Goal: Information Seeking & Learning: Learn about a topic

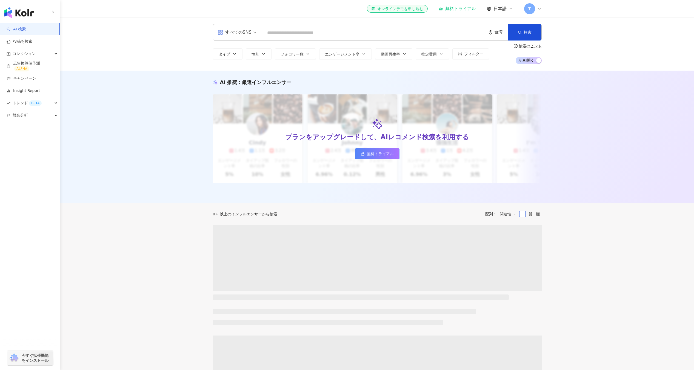
click at [315, 30] on input "search" at bounding box center [374, 33] width 220 height 10
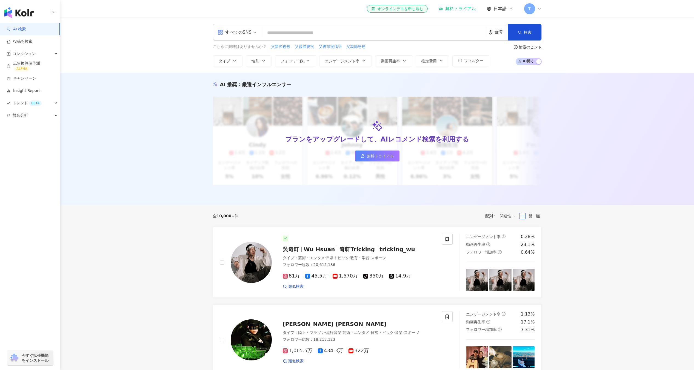
click at [530, 8] on span "T" at bounding box center [529, 9] width 2 height 6
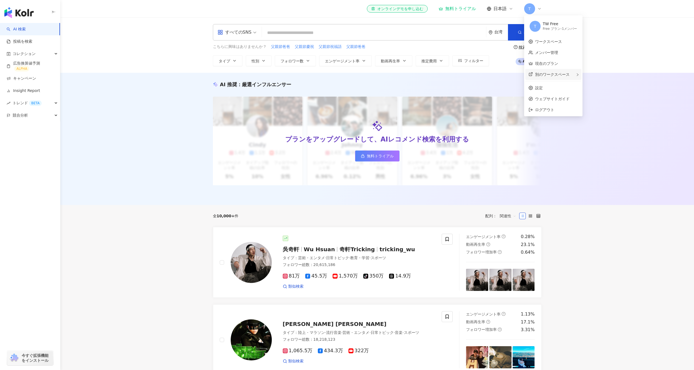
click at [540, 72] on div "別のワークスペース" at bounding box center [553, 74] width 56 height 11
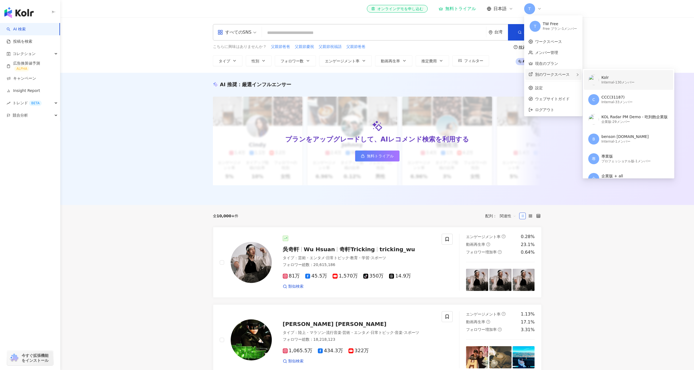
click at [605, 84] on div "Internal - 130メンバー" at bounding box center [617, 82] width 33 height 5
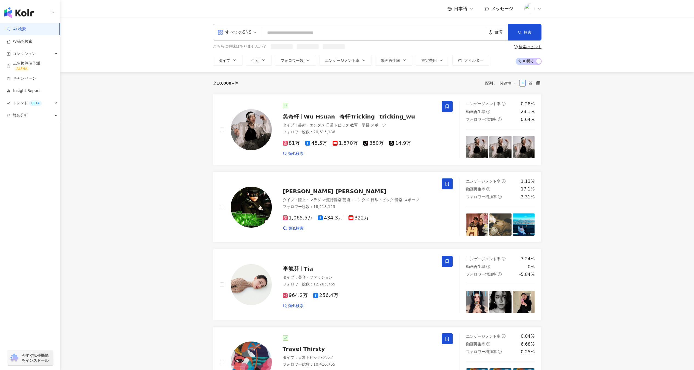
click at [533, 4] on span at bounding box center [529, 8] width 11 height 11
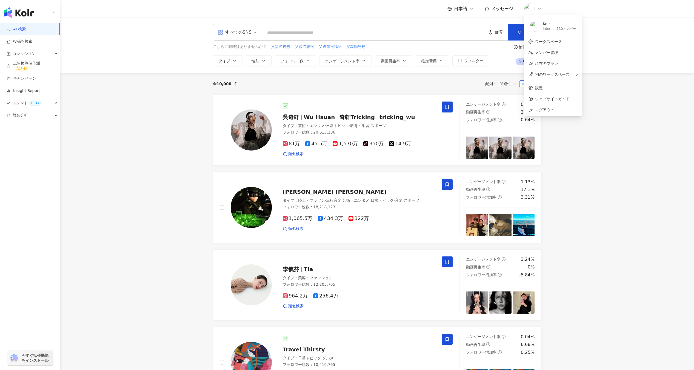
click at [502, 9] on span "メッセージ" at bounding box center [502, 8] width 22 height 5
click at [472, 10] on icon at bounding box center [471, 9] width 4 height 4
click at [470, 21] on div "繁體中文" at bounding box center [465, 21] width 27 height 10
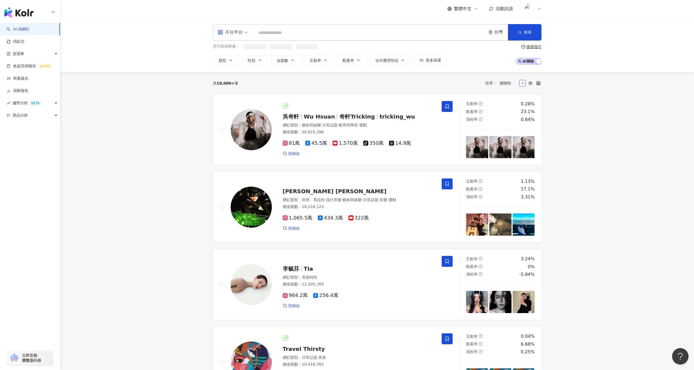
click at [353, 35] on input "search" at bounding box center [369, 33] width 229 height 10
type input "*"
type input "*****"
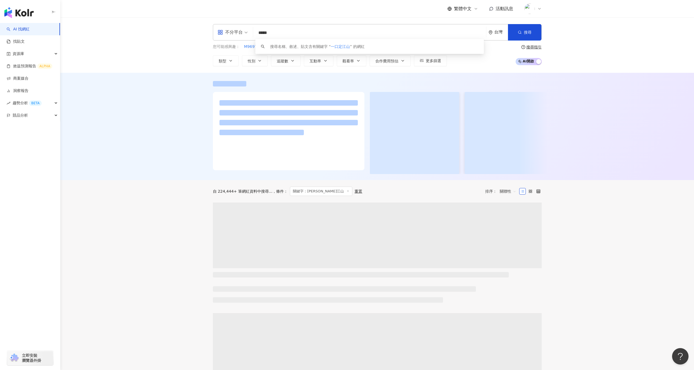
click at [180, 44] on div "不分平台 ***** 台灣 搜尋 keyword 搜尋名稱、敘述、貼文含有關鍵字 “ 一口定江山 ” 的網紅 您可能感興趣： M9697C 匡威1970 ‘7…" at bounding box center [377, 45] width 634 height 55
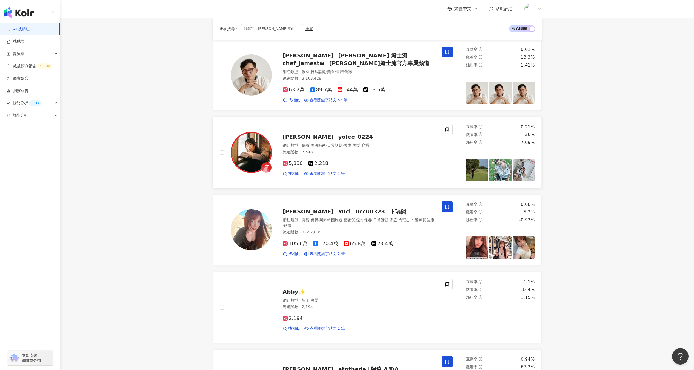
scroll to position [70, 0]
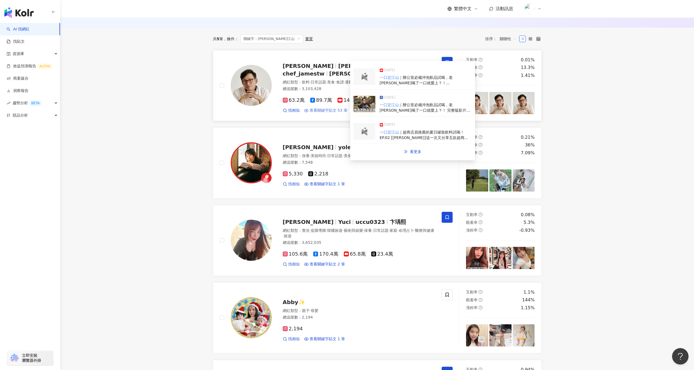
click at [322, 109] on span "查看關鍵字貼文 53 筆" at bounding box center [329, 110] width 38 height 5
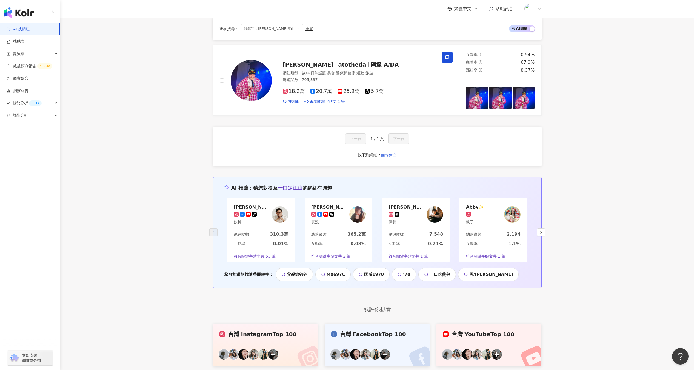
scroll to position [442, 0]
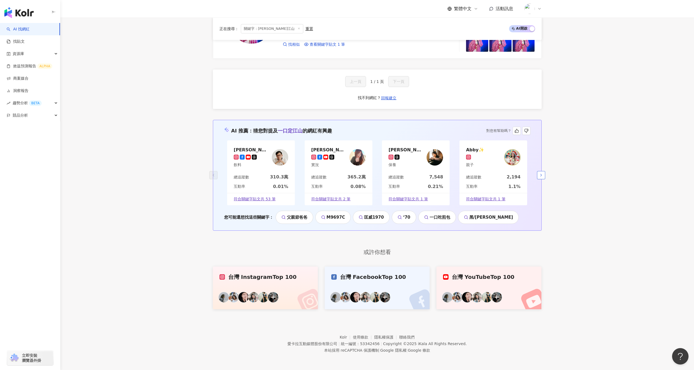
click at [542, 173] on icon "button" at bounding box center [541, 175] width 4 height 4
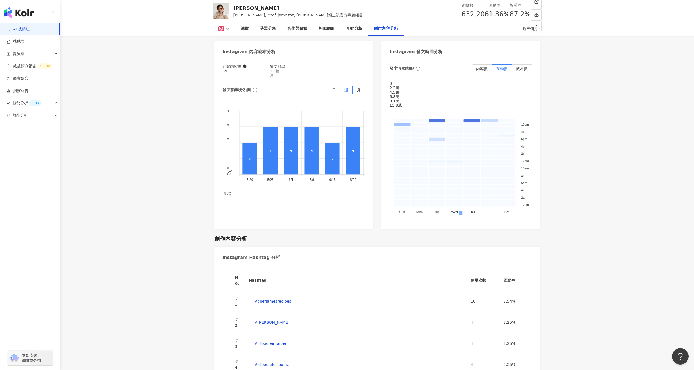
scroll to position [1683, 0]
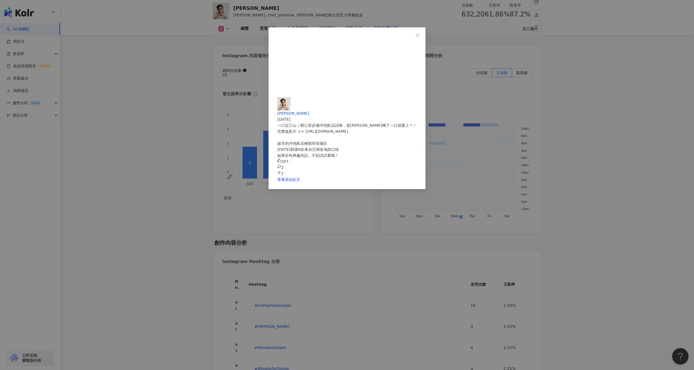
click at [261, 176] on div "[PERSON_NAME]士 [DATE] 一口定江山｜辦公室必備沖泡飲品試喝，老[PERSON_NAME]喝了一口就愛上？！ 完整版影片 >> [URL][…" at bounding box center [347, 185] width 694 height 370
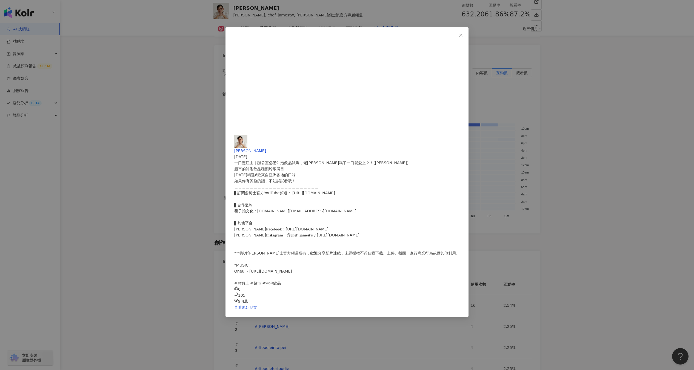
click at [322, 161] on div "[PERSON_NAME] [DATE] 一口定江山｜辦公室必備沖泡飲品試喝，老[PERSON_NAME]喝了一口就愛上？！[[PERSON_NAME]士] …" at bounding box center [347, 185] width 694 height 370
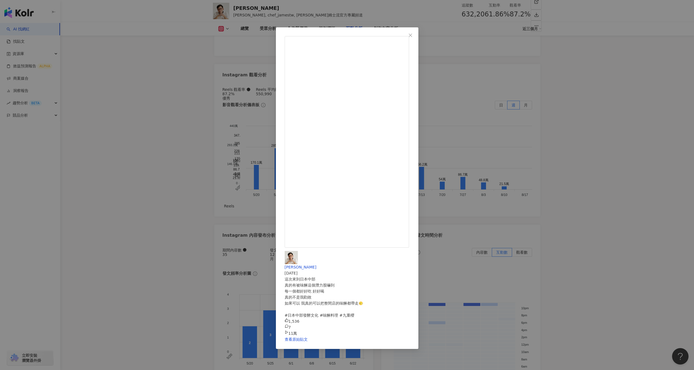
click at [203, 277] on div "[PERSON_NAME]士 [DATE] 這次來到日本中部 真的有被味醂這個潛力股嚇到 每一個都好好吃 好好喝 真的不是我勸敗 如果可以 我真的可以把整間店…" at bounding box center [347, 185] width 694 height 370
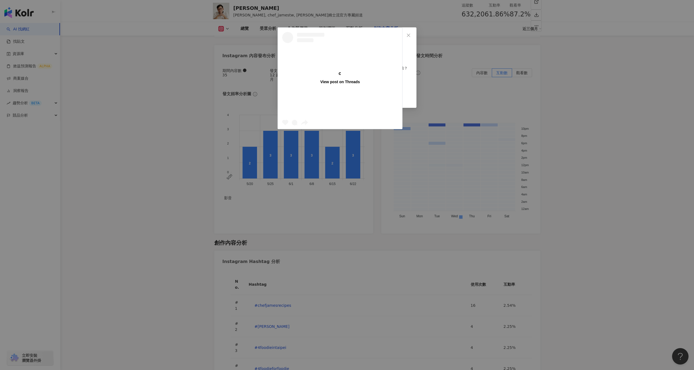
click at [180, 158] on div "View post on Threads [PERSON_NAME] [DATE] 厲害的[PERSON_NAME]跟[PERSON_NAME]蘇，有氛圍感的…" at bounding box center [347, 185] width 694 height 370
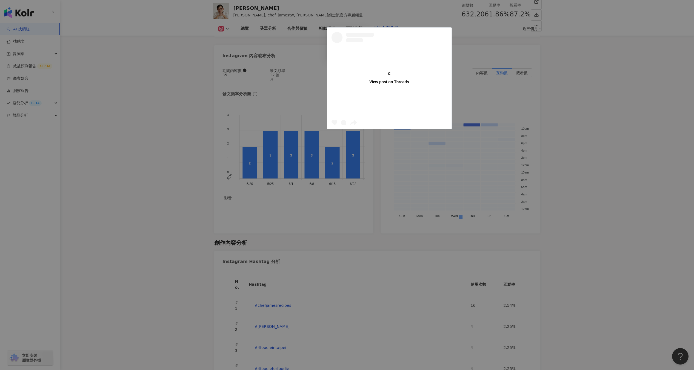
click at [378, 176] on div "View post on Threads 查看原始貼文" at bounding box center [347, 185] width 694 height 370
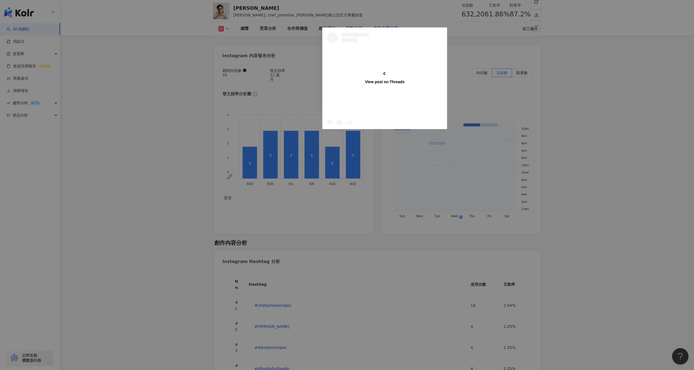
click at [363, 101] on div "查看原始貼文" at bounding box center [347, 98] width 32 height 6
click at [354, 101] on link "查看原始貼文" at bounding box center [342, 98] width 23 height 4
click at [366, 37] on icon "close" at bounding box center [364, 35] width 4 height 4
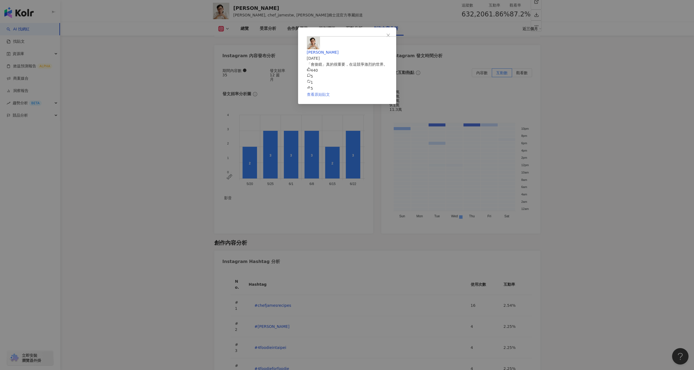
click at [330, 97] on link "查看原始貼文" at bounding box center [318, 94] width 23 height 4
click at [143, 137] on div "[PERSON_NAME] [DATE] 「會搶鏡」真的很重要，在這競爭激烈的世界。 440 5 1 5 查看原始貼文" at bounding box center [347, 185] width 694 height 370
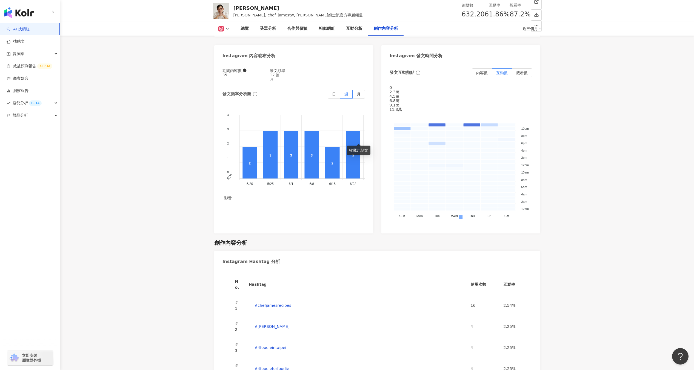
click at [353, 147] on div "收藏此貼文" at bounding box center [359, 150] width 24 height 9
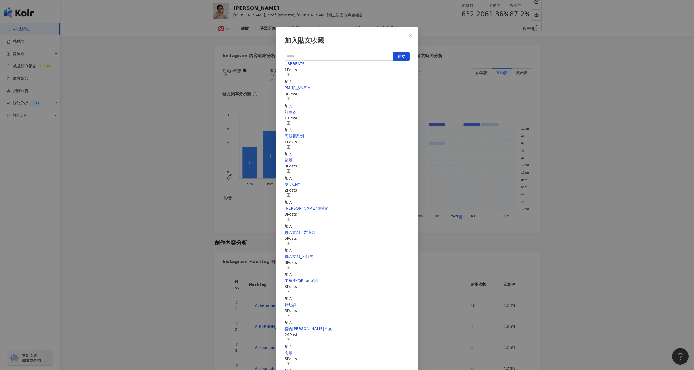
click at [268, 129] on div "加入貼文收藏 建立 UBEREATS 1 Posts 加入 PM-類型不準區 30 Posts 加入 好市多 11 Posts 加入 高觀看案例 1 Post…" at bounding box center [347, 185] width 694 height 370
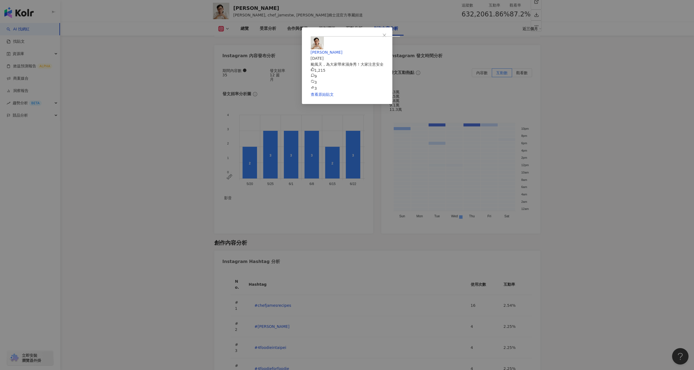
click at [186, 179] on div "[PERSON_NAME]士 [DATE] 颱風天，為大家帶來濕身秀！大家注意安全 1,215 9 3 3 查看原始貼文" at bounding box center [347, 185] width 694 height 370
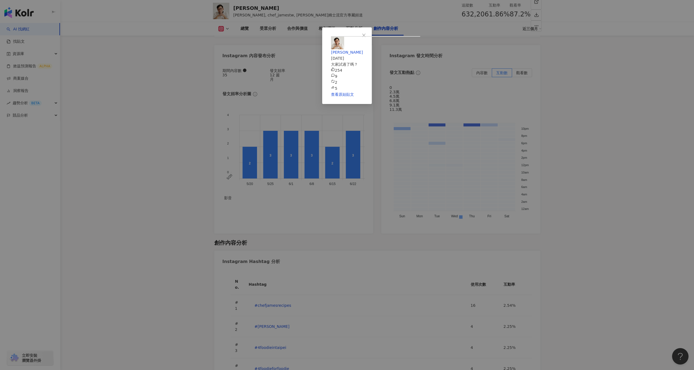
click at [214, 179] on div "[PERSON_NAME] [DATE] 大家試過了嗎？ 254 9 2 5 查看原始貼文" at bounding box center [347, 185] width 694 height 370
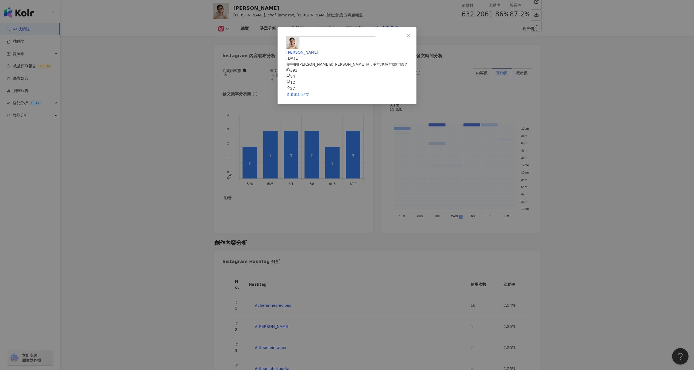
click at [210, 162] on div "[PERSON_NAME] [DATE] 厲害的[PERSON_NAME]跟[PERSON_NAME]蘇，有氛圍感的咖啡聽？ 393 84 12 27 查看原…" at bounding box center [347, 185] width 694 height 370
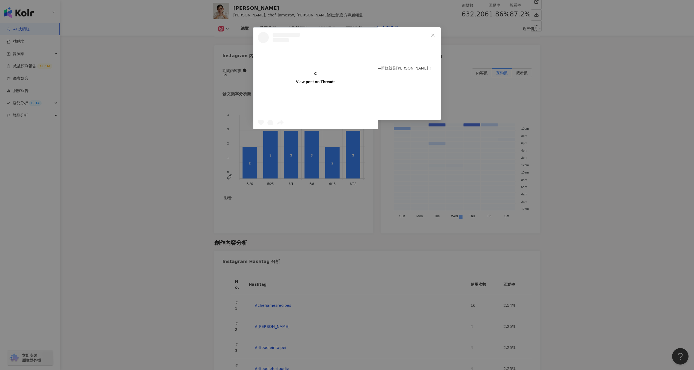
click at [226, 253] on div "View post on Threads 詹姆士 [DATE] 黑鮪魚就是這樣，生猛、豪邁，直接吃、炙燒、拌飯都行，重點是——新鮮就是[PERSON_NAME…" at bounding box center [347, 185] width 694 height 370
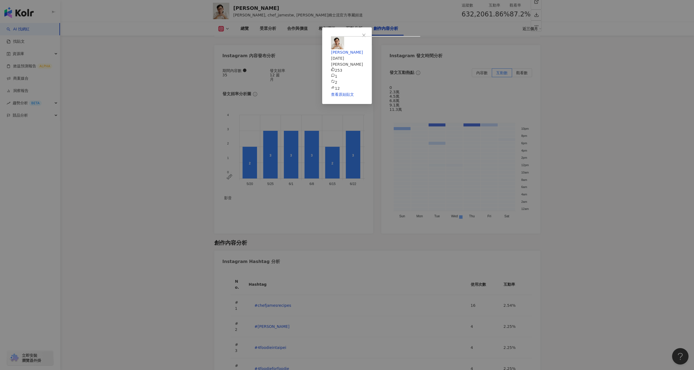
click at [494, 246] on div "[PERSON_NAME] [DATE] 香菜富翁 253 1 2 12 查看原始貼文" at bounding box center [347, 185] width 694 height 370
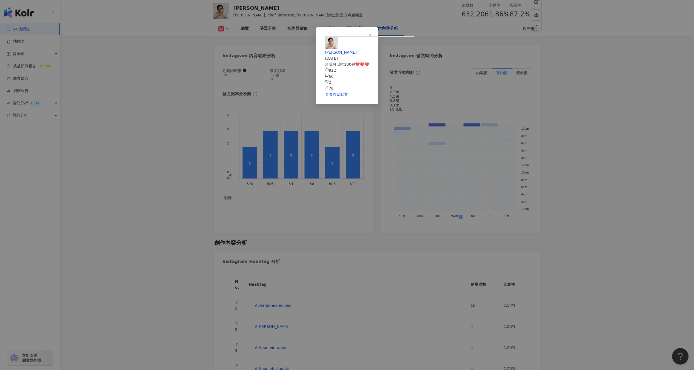
click at [202, 241] on div "[PERSON_NAME] [DATE] 這我可以吃100包❤️❤️❤️ 922 66 2 70 查看原始貼文" at bounding box center [347, 185] width 694 height 370
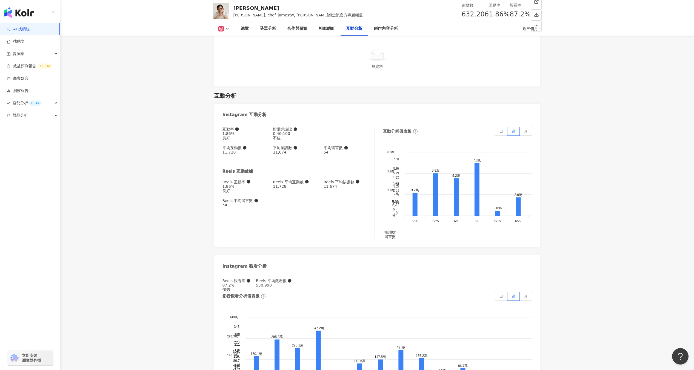
scroll to position [1301, 0]
